Goal: Information Seeking & Learning: Learn about a topic

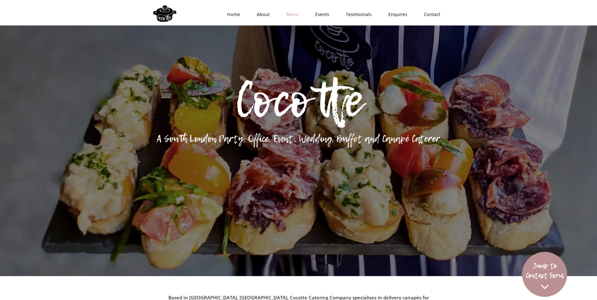
click at [299, 16] on link "Menu" at bounding box center [290, 14] width 29 height 19
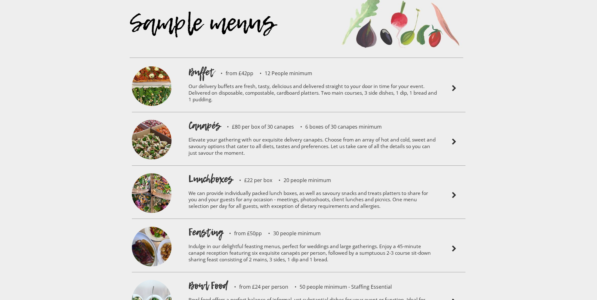
scroll to position [1444, 0]
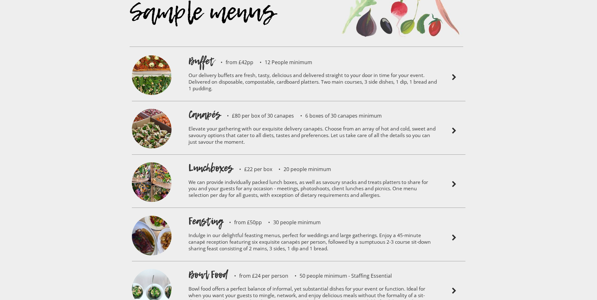
click at [294, 121] on p "Elevate your gathering with our exquisite delivery canapés. Choose from an arra…" at bounding box center [312, 136] width 249 height 30
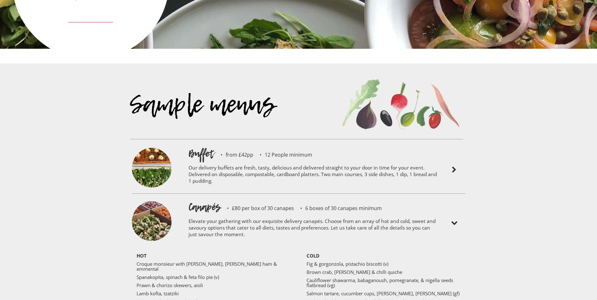
scroll to position [1350, 0]
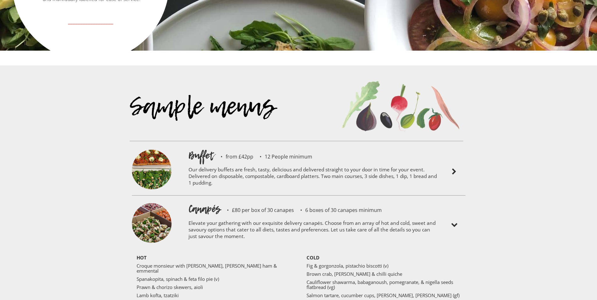
click at [327, 162] on p "Our delivery buffets are fresh, tasty, delicious and delivered straight to your…" at bounding box center [312, 177] width 249 height 30
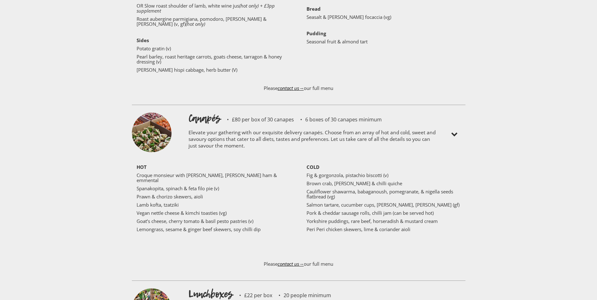
scroll to position [1570, 0]
click at [320, 125] on p "Elevate your gathering with our exquisite delivery canapés. Choose from an arra…" at bounding box center [312, 140] width 249 height 30
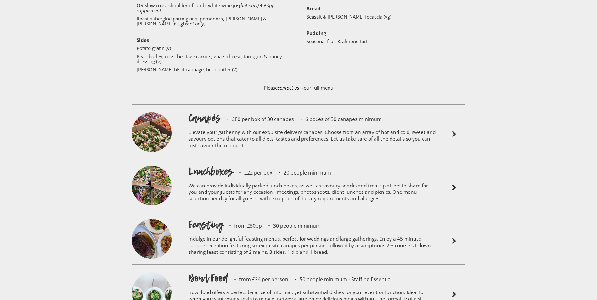
click at [157, 112] on img at bounding box center [152, 133] width 40 height 42
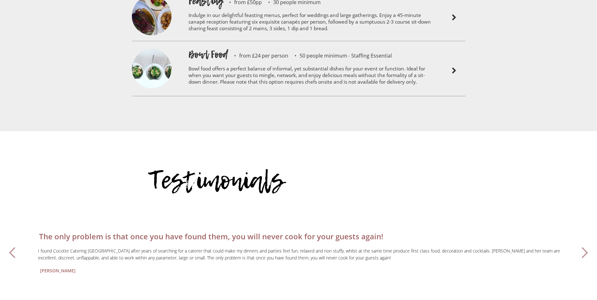
scroll to position [1948, 0]
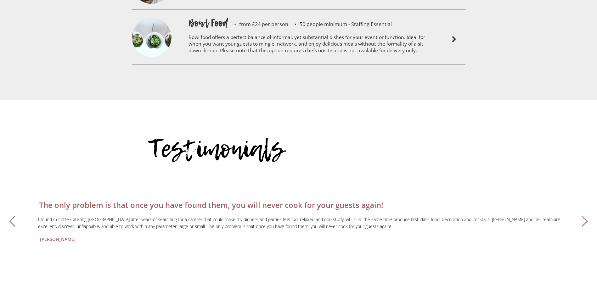
click at [589, 215] on div "next slide" at bounding box center [584, 221] width 13 height 13
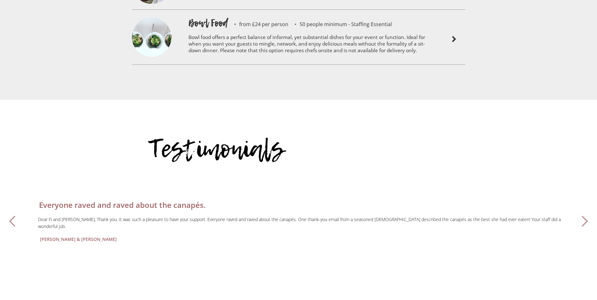
click at [587, 215] on div "next slide" at bounding box center [584, 221] width 13 height 13
click at [586, 215] on div "next slide" at bounding box center [584, 221] width 13 height 13
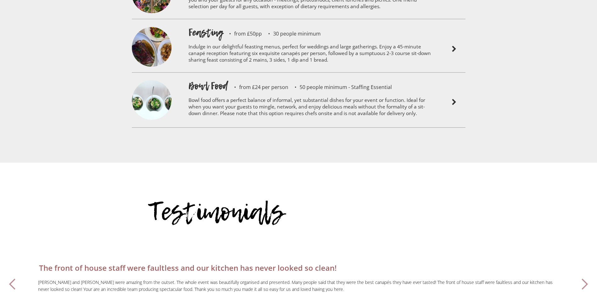
scroll to position [1727, 0]
